Goal: Task Accomplishment & Management: Use online tool/utility

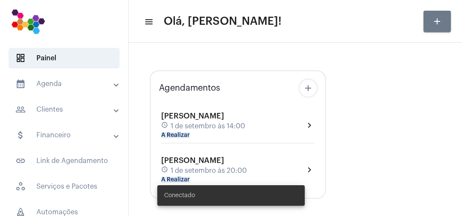
type input "[URL][DOMAIN_NAME]"
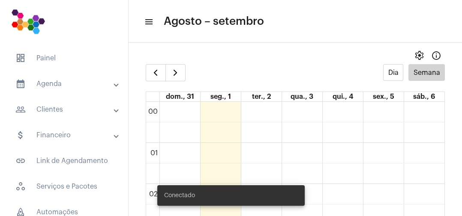
scroll to position [247, 0]
click at [56, 56] on span "dashboard Painel" at bounding box center [64, 58] width 111 height 21
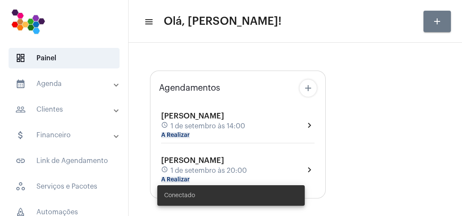
type input "[URL][DOMAIN_NAME]"
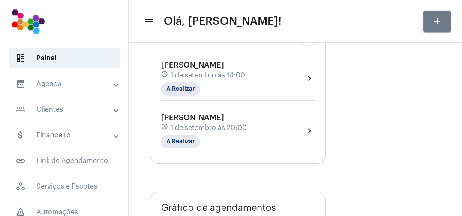
scroll to position [75, 0]
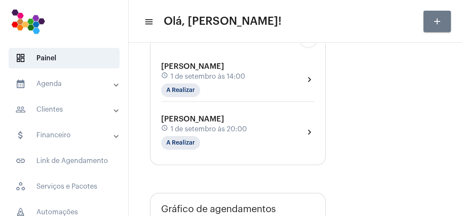
click at [225, 83] on div "[PERSON_NAME] schedule 1 de setembro às 14:00 A Realizar" at bounding box center [203, 79] width 84 height 35
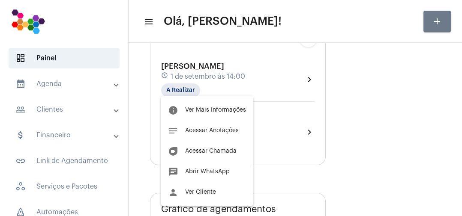
click at [230, 150] on span "Acessar Chamada" at bounding box center [210, 151] width 51 height 6
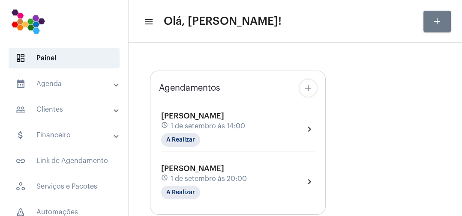
type input "[URL][DOMAIN_NAME]"
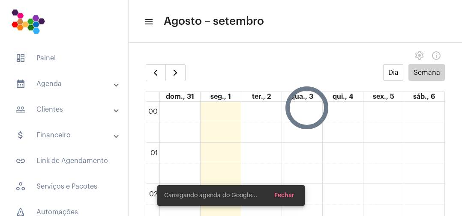
scroll to position [248, 0]
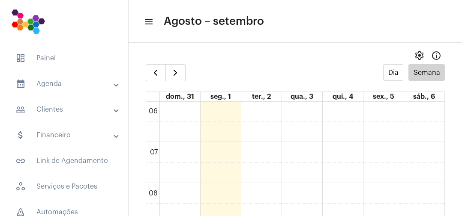
click at [38, 27] on img at bounding box center [28, 21] width 42 height 34
click at [45, 60] on span "dashboard Painel" at bounding box center [64, 58] width 111 height 21
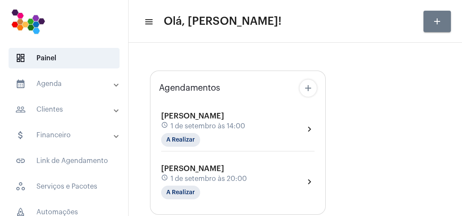
type input "[URL][DOMAIN_NAME]"
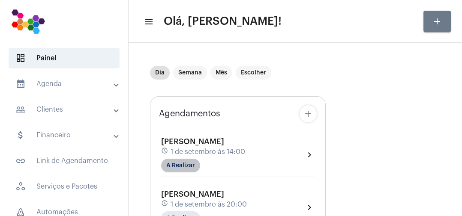
click at [186, 166] on mat-chip "A Realizar" at bounding box center [180, 166] width 39 height 14
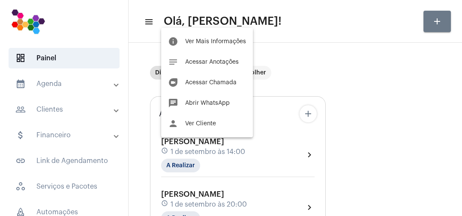
click at [224, 81] on span "Acessar Chamada" at bounding box center [210, 83] width 51 height 6
